Goal: Register for event/course

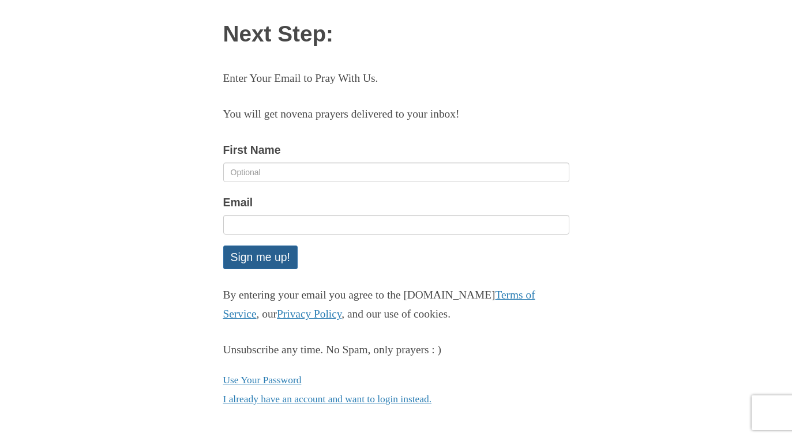
scroll to position [73, 0]
click at [344, 394] on link "I already have an account and want to login instead." at bounding box center [327, 400] width 209 height 12
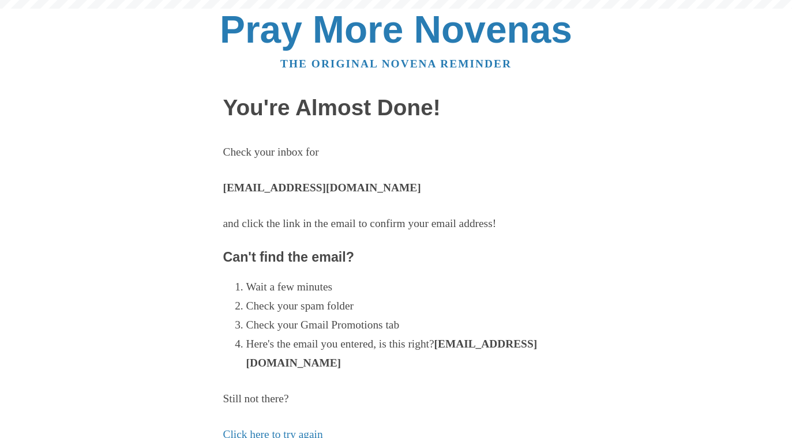
scroll to position [195, 0]
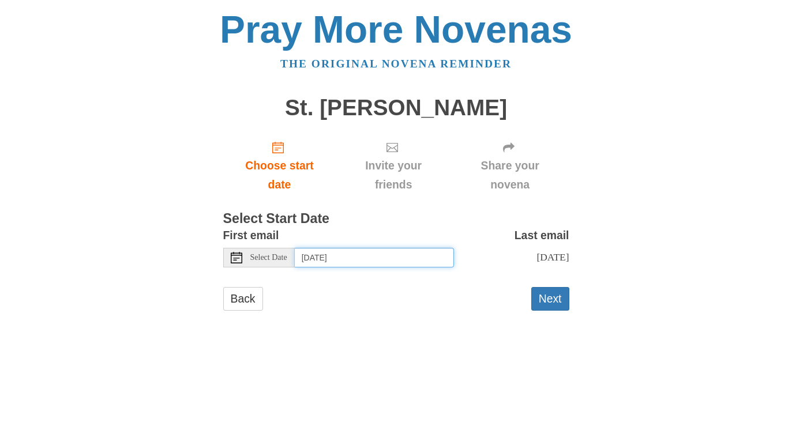
click at [318, 250] on input "[DATE]" at bounding box center [374, 258] width 159 height 20
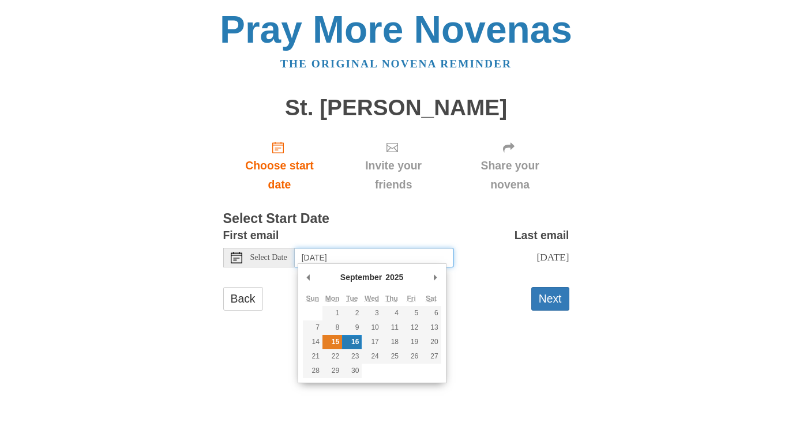
type input "[DATE]"
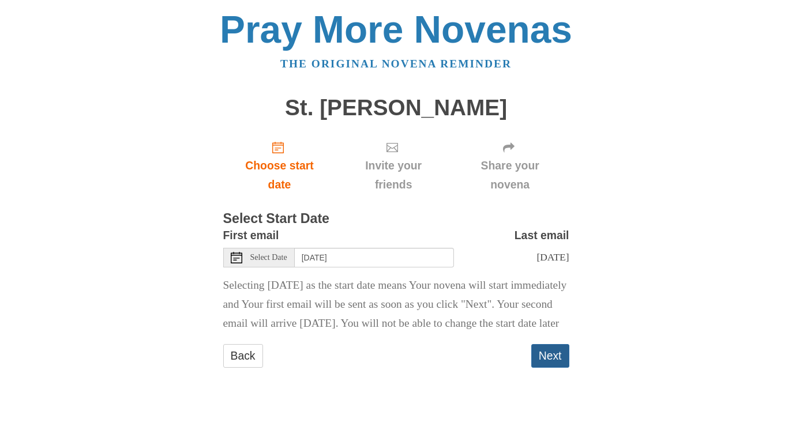
click at [551, 368] on button "Next" at bounding box center [550, 356] width 38 height 24
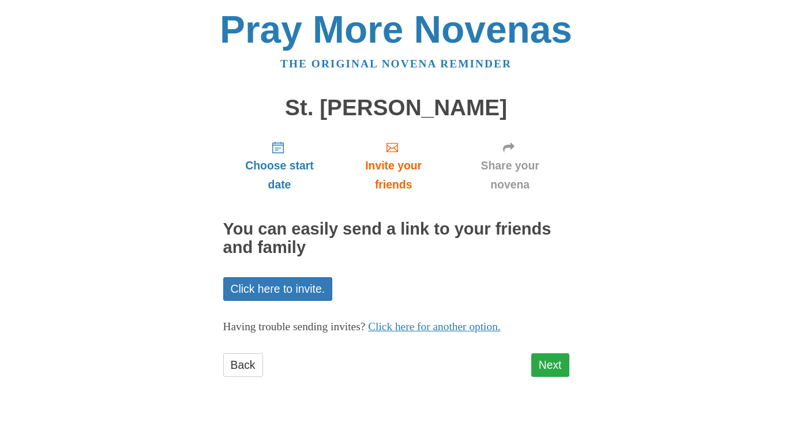
click at [553, 355] on link "Next" at bounding box center [550, 366] width 38 height 24
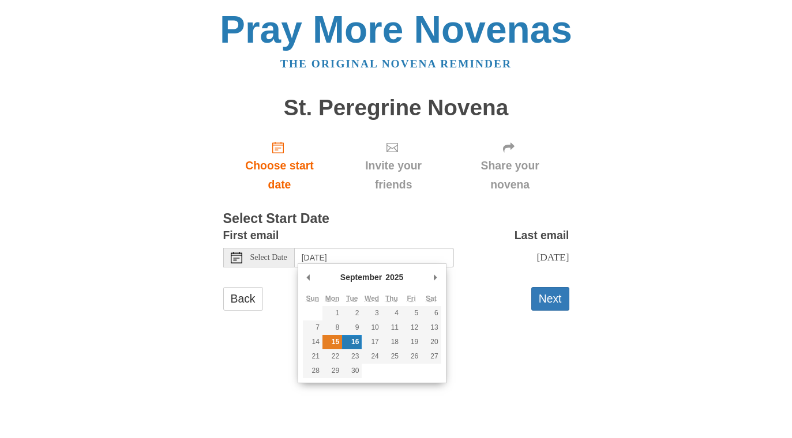
type input "[DATE]"
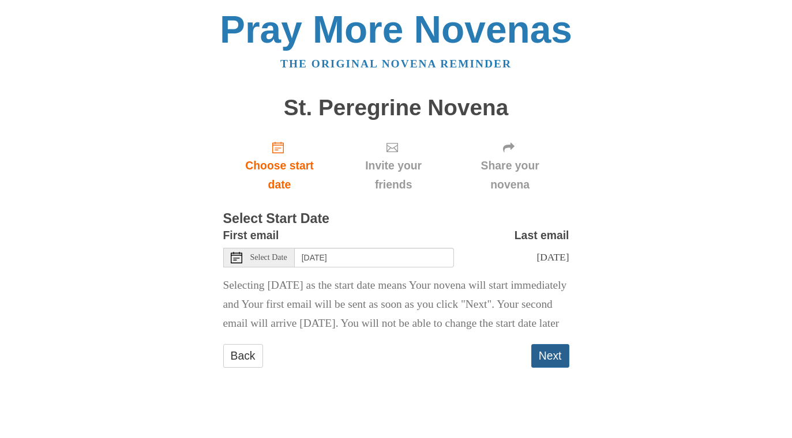
click at [550, 368] on button "Next" at bounding box center [550, 356] width 38 height 24
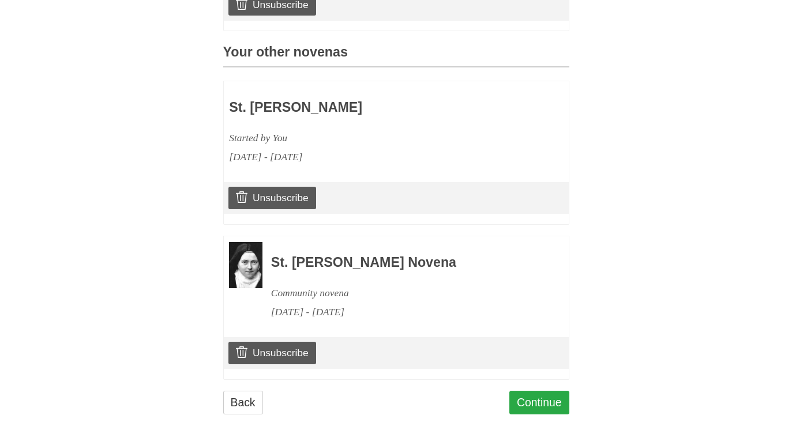
scroll to position [470, 0]
